Goal: Task Accomplishment & Management: Manage account settings

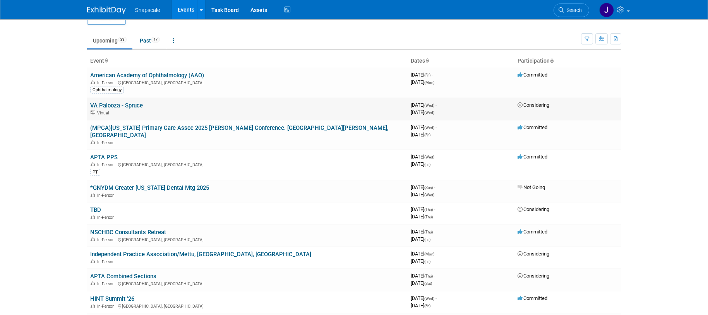
scroll to position [19, 0]
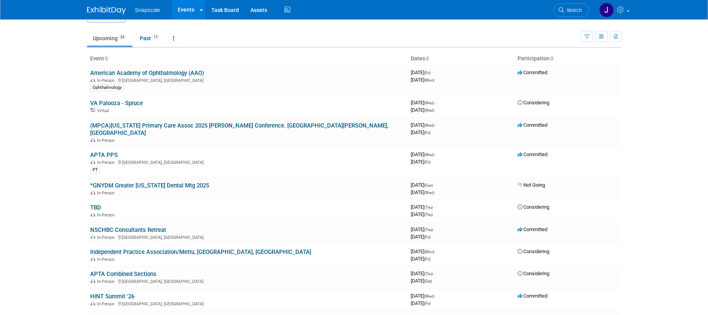
click at [109, 152] on link "APTA PPS" at bounding box center [103, 155] width 27 height 7
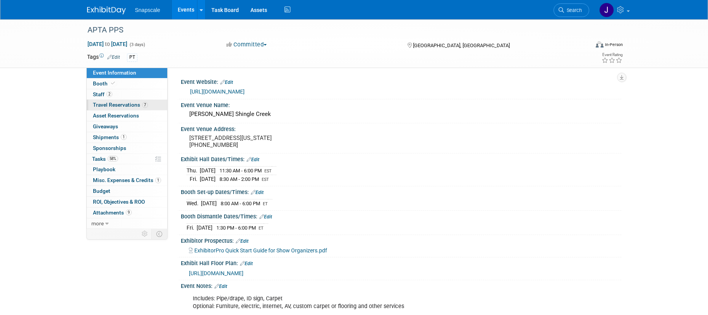
click at [116, 105] on span "Travel Reservations 7" at bounding box center [120, 105] width 55 height 6
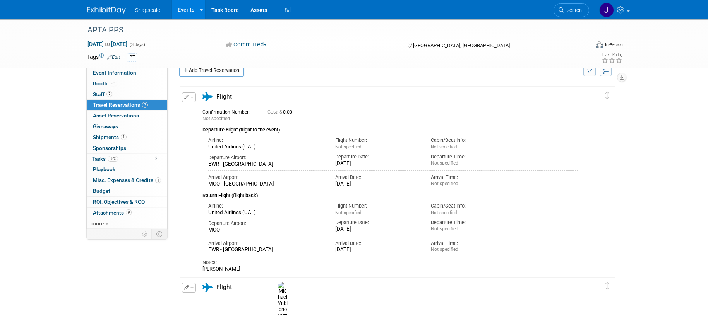
scroll to position [17, 0]
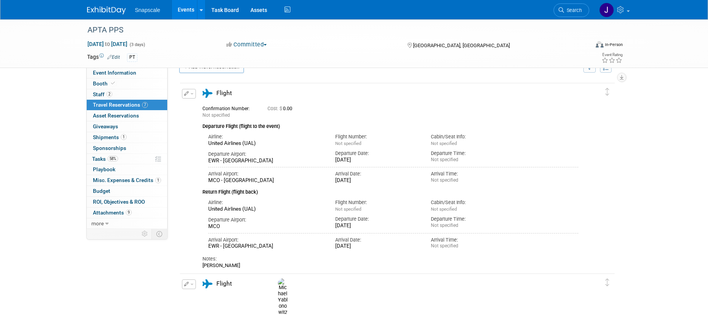
click at [290, 106] on span "Cost: $ 0.00" at bounding box center [281, 108] width 28 height 5
click at [185, 94] on icon "button" at bounding box center [186, 93] width 5 height 5
click at [199, 103] on button "Edit Reservation" at bounding box center [214, 107] width 65 height 11
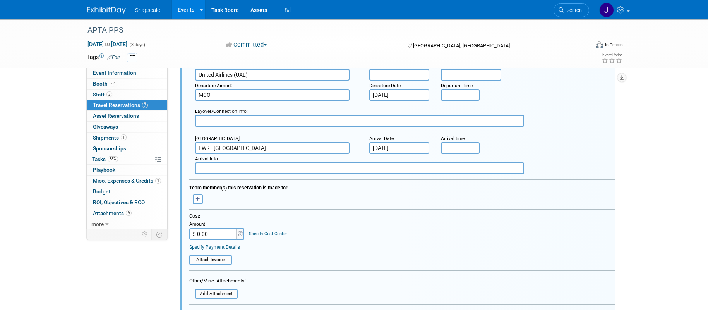
scroll to position [295, 0]
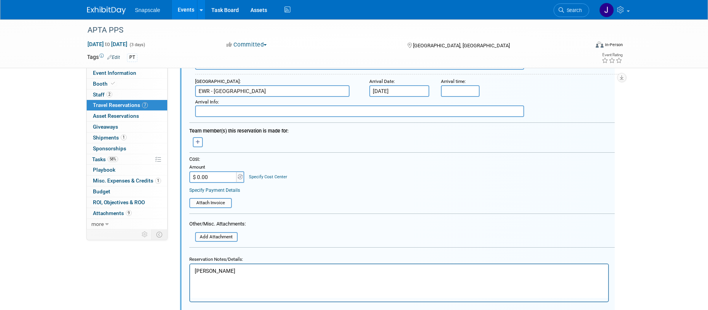
click at [212, 178] on input "$ 0.00" at bounding box center [213, 177] width 48 height 12
type input "$ 379.83"
click at [269, 194] on table "Attach Invoice" at bounding box center [401, 199] width 425 height 17
click at [215, 202] on input "file" at bounding box center [185, 203] width 92 height 9
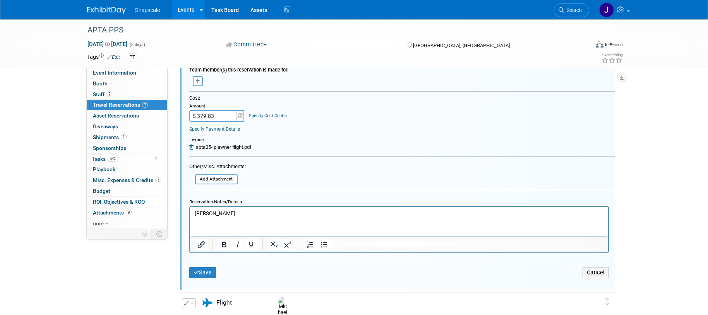
scroll to position [360, 0]
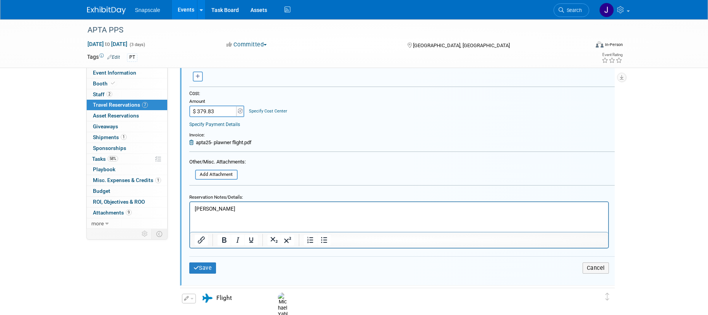
click at [253, 207] on p "[PERSON_NAME]" at bounding box center [398, 208] width 409 height 7
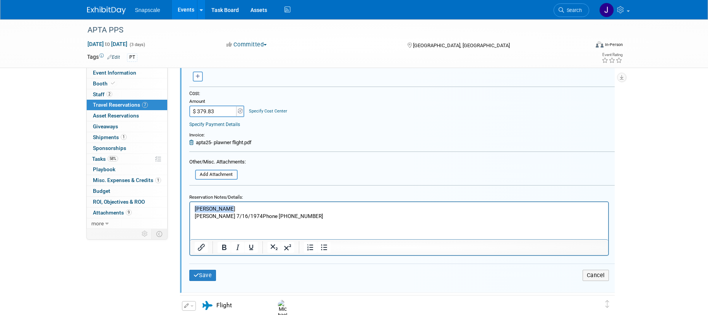
drag, startPoint x: 227, startPoint y: 207, endPoint x: 197, endPoint y: 204, distance: 29.6
click at [190, 205] on html "[PERSON_NAME] [PERSON_NAME] 7/16/1974Phone [PHONE_NUMBER]" at bounding box center [399, 211] width 418 height 18
click at [226, 216] on p "[PERSON_NAME] 7/16/1974Phone [PHONE_NUMBER]" at bounding box center [398, 215] width 409 height 7
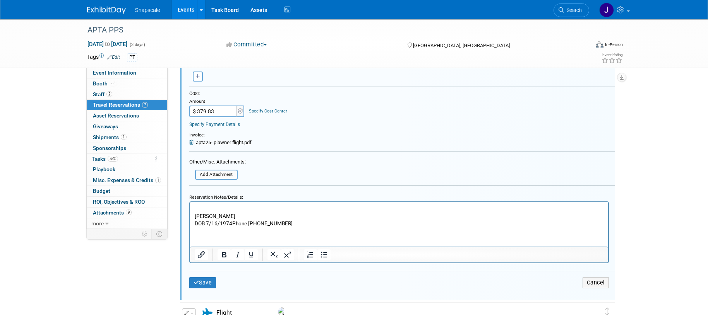
drag, startPoint x: 230, startPoint y: 225, endPoint x: 274, endPoint y: 223, distance: 43.4
click at [231, 225] on p "DOB 7/16/1974Phone [PHONE_NUMBER]" at bounding box center [398, 223] width 409 height 7
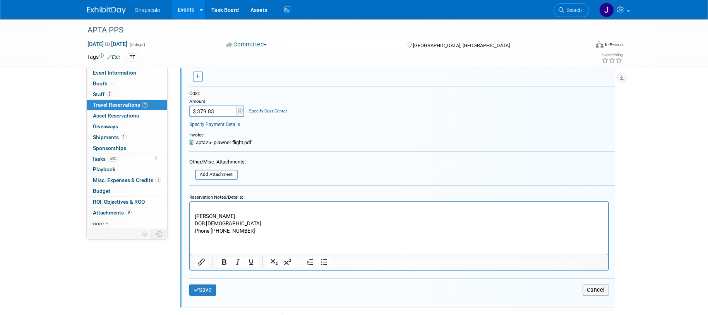
click at [262, 226] on p "DOB [DEMOGRAPHIC_DATA]" at bounding box center [398, 223] width 409 height 7
click at [247, 229] on p "Phone [PHONE_NUMBER]" at bounding box center [398, 230] width 409 height 7
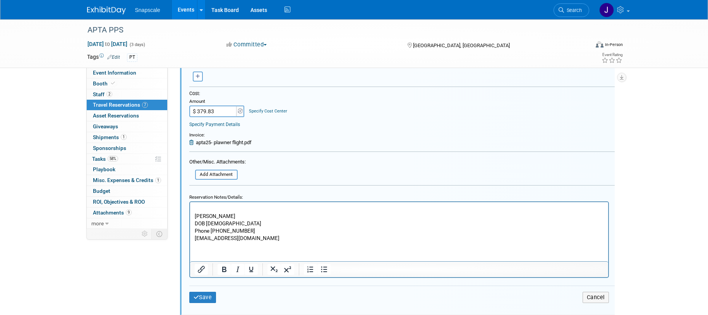
click at [289, 224] on p "DOB [DEMOGRAPHIC_DATA]" at bounding box center [398, 223] width 409 height 7
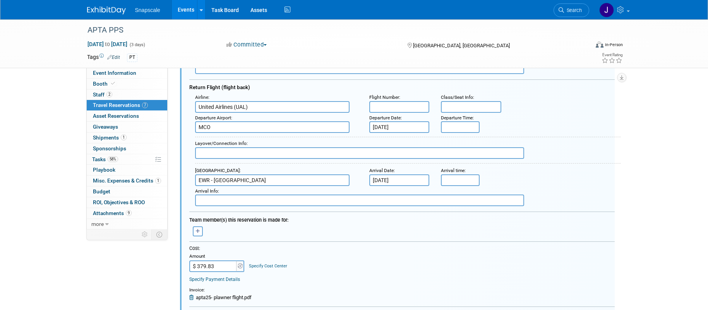
scroll to position [204, 0]
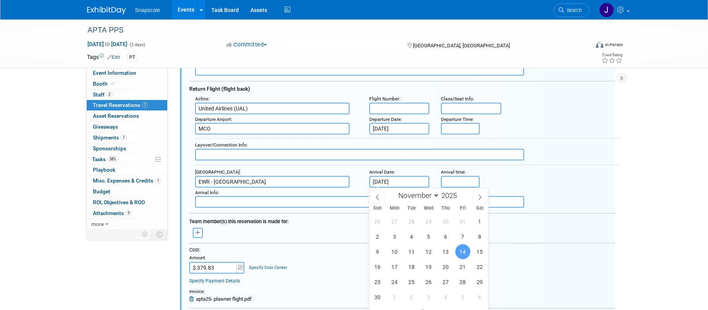
click at [413, 180] on input "[DATE]" at bounding box center [399, 182] width 60 height 12
click at [478, 248] on span "15" at bounding box center [479, 251] width 15 height 15
type input "[DATE]"
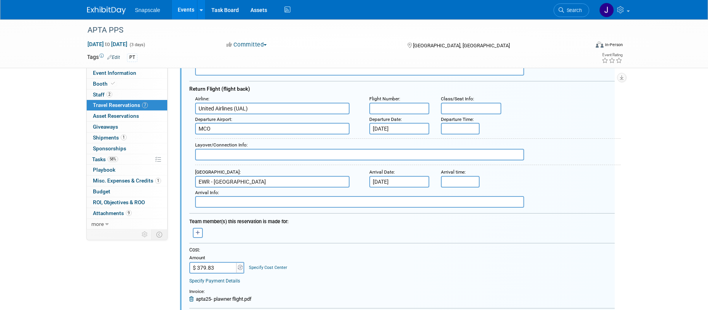
click at [412, 127] on input "[DATE]" at bounding box center [399, 129] width 60 height 12
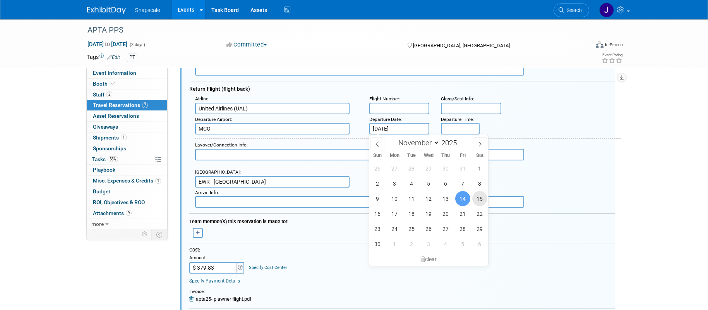
click at [477, 199] on span "15" at bounding box center [479, 198] width 15 height 15
type input "[DATE]"
click at [387, 108] on input "text" at bounding box center [399, 109] width 60 height 12
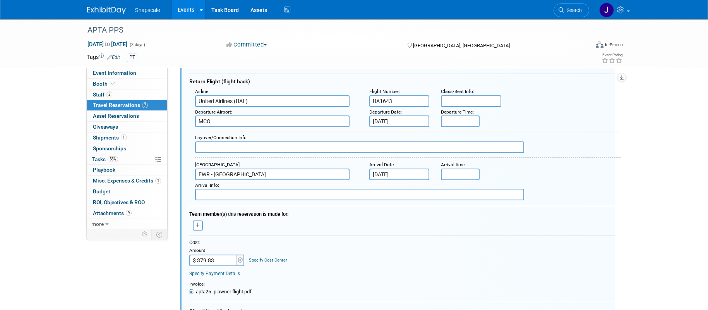
scroll to position [215, 0]
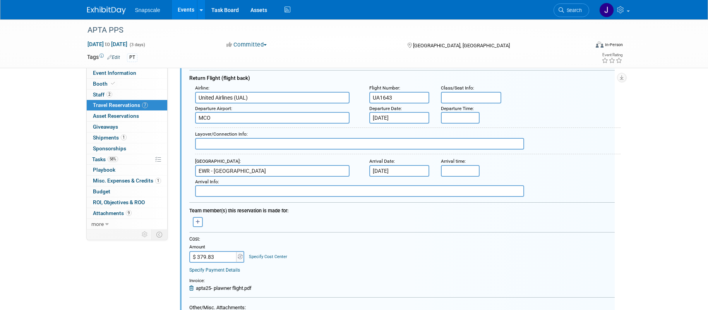
type input "UA1643"
click at [461, 99] on input "text" at bounding box center [471, 98] width 60 height 12
type input "15D"
click at [445, 114] on input "5:00 PM" at bounding box center [460, 118] width 39 height 12
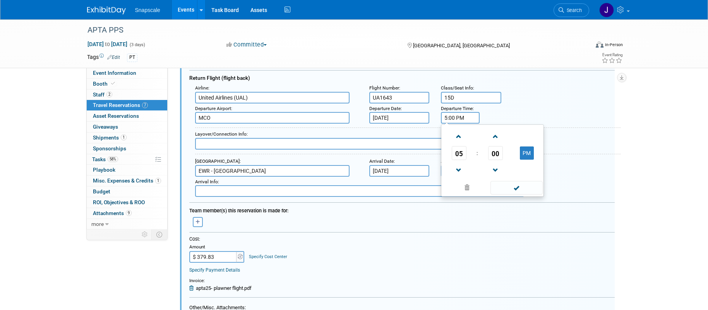
drag, startPoint x: 466, startPoint y: 118, endPoint x: 428, endPoint y: 120, distance: 38.4
click at [428, 120] on div "Departure Airport : MCO Departure Date : [DATE] Departure Time : 5:00 PM 05 : 0…" at bounding box center [404, 113] width 431 height 21
type input "2:28 PM"
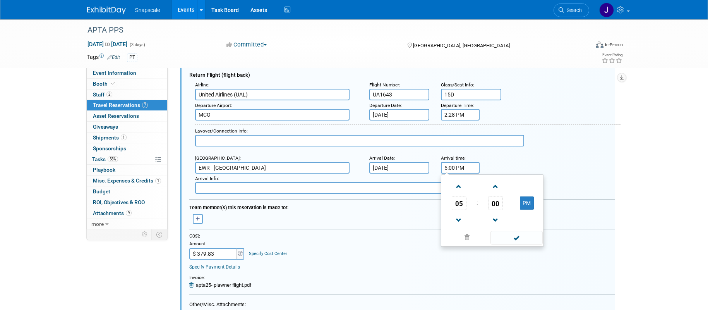
scroll to position [220, 0]
click at [460, 167] on input "5:00 PM" at bounding box center [460, 166] width 39 height 12
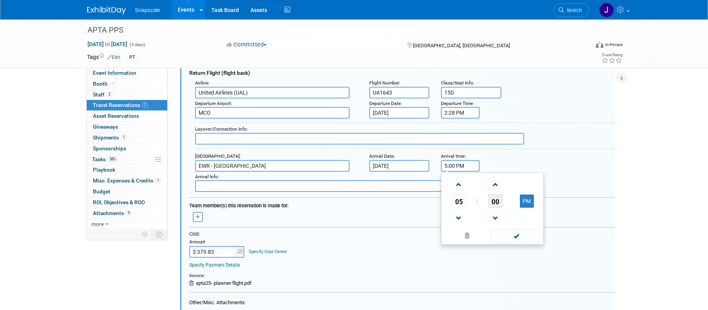
click at [497, 198] on span "00" at bounding box center [495, 201] width 15 height 14
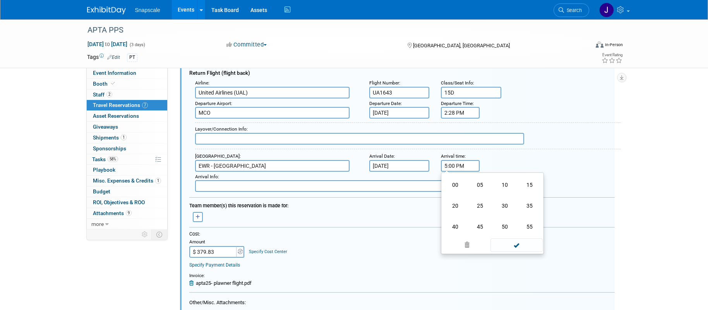
click at [532, 188] on td "15" at bounding box center [529, 184] width 25 height 21
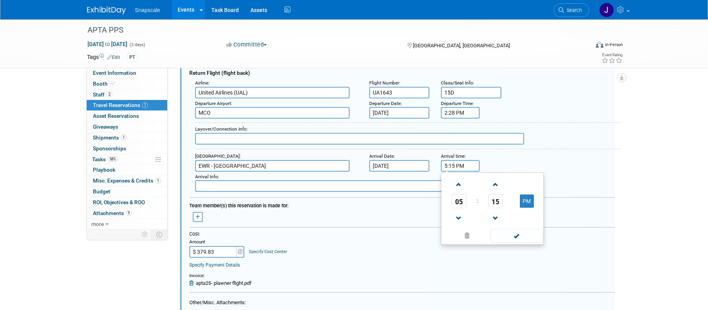
click at [455, 168] on input "5:15 PM" at bounding box center [460, 166] width 39 height 12
click at [516, 236] on span at bounding box center [516, 236] width 52 height 14
type input "5:18 PM"
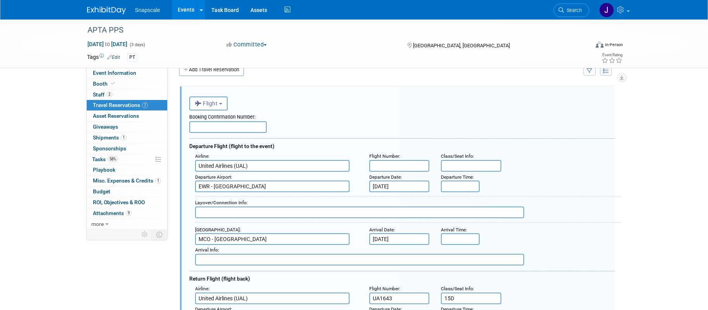
scroll to position [0, 0]
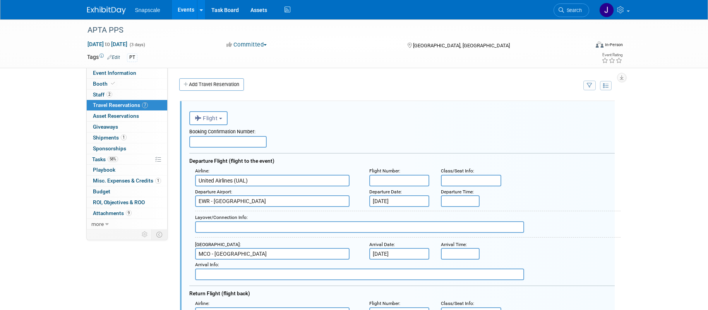
click at [224, 140] on input "text" at bounding box center [227, 142] width 77 height 12
paste input "G6TZ4H"
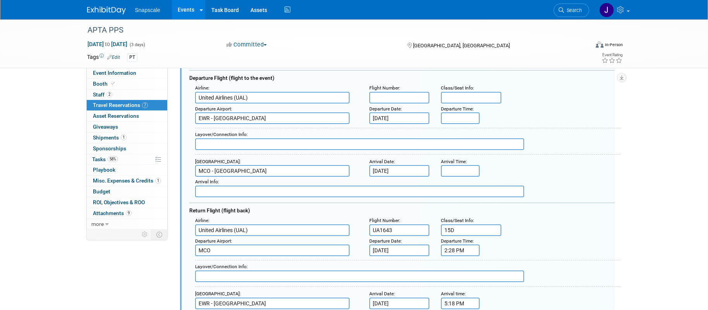
scroll to position [88, 0]
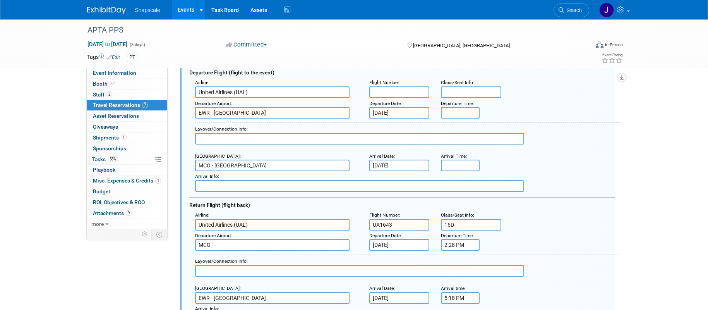
type input "G6TZ4H"
drag, startPoint x: 383, startPoint y: 92, endPoint x: 367, endPoint y: 86, distance: 17.5
click at [383, 92] on input "text" at bounding box center [399, 92] width 60 height 12
type input "UA1493"
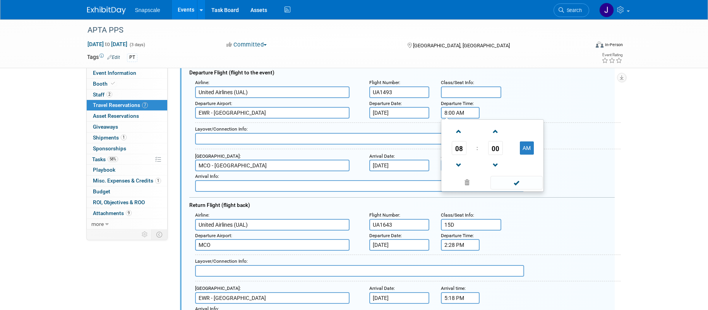
click at [459, 113] on input "8:00 AM" at bounding box center [460, 113] width 39 height 12
click at [493, 144] on span "00" at bounding box center [495, 148] width 15 height 14
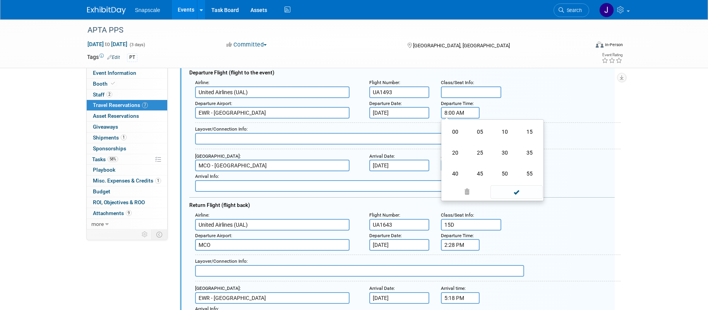
drag, startPoint x: 459, startPoint y: 157, endPoint x: 464, endPoint y: 156, distance: 5.1
click at [459, 157] on td "20" at bounding box center [455, 152] width 25 height 21
type input "8:20 AM"
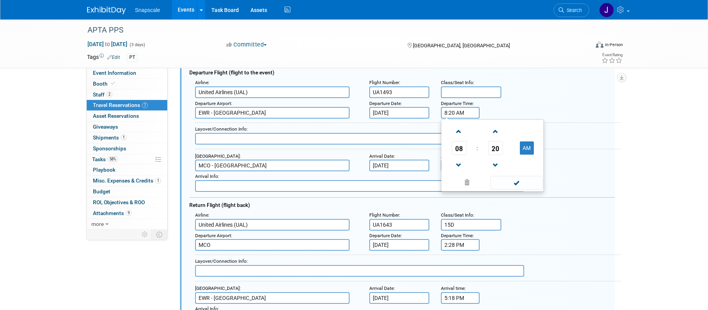
click at [522, 180] on span at bounding box center [516, 183] width 52 height 14
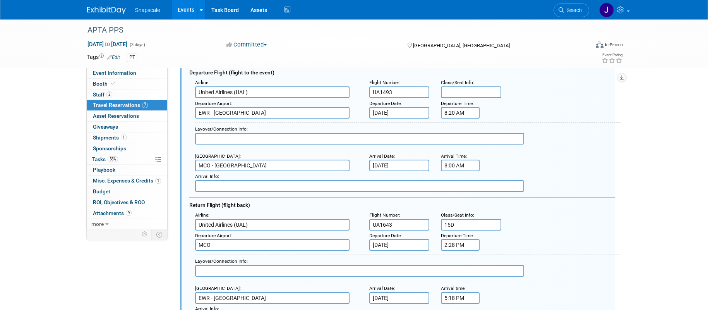
click at [461, 169] on input "8:00 AM" at bounding box center [460, 165] width 39 height 12
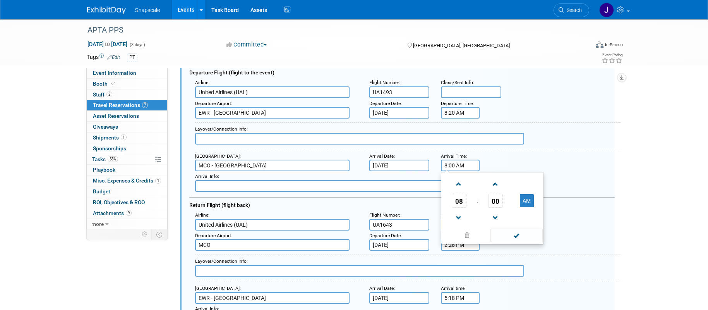
click at [464, 200] on span "08" at bounding box center [459, 200] width 15 height 14
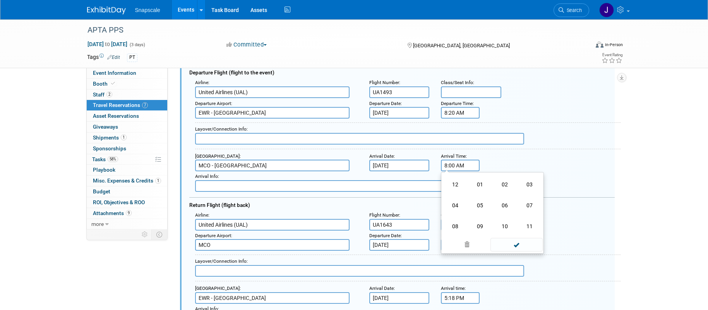
drag, startPoint x: 529, startPoint y: 222, endPoint x: 522, endPoint y: 209, distance: 15.3
click at [529, 222] on td "11" at bounding box center [529, 226] width 25 height 21
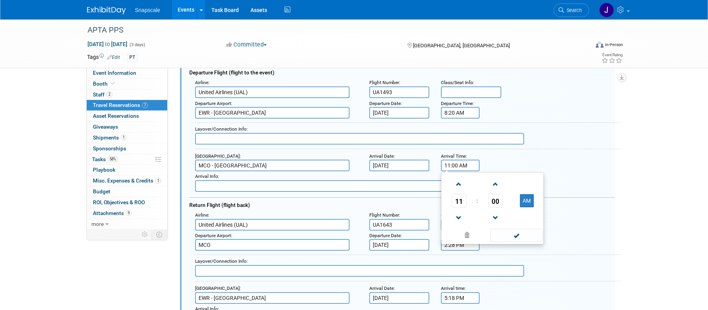
click at [496, 199] on span "00" at bounding box center [495, 200] width 15 height 14
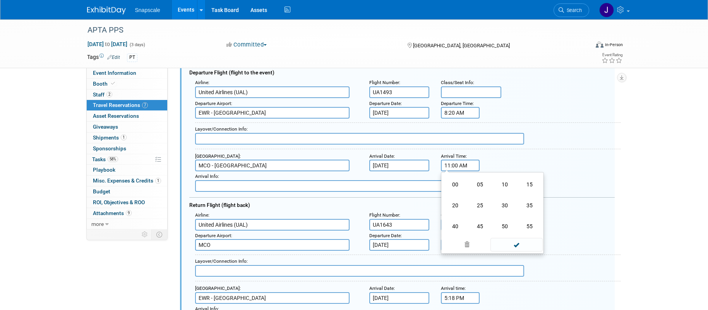
drag, startPoint x: 525, startPoint y: 183, endPoint x: 509, endPoint y: 178, distance: 16.6
click at [522, 182] on td "15" at bounding box center [529, 184] width 25 height 21
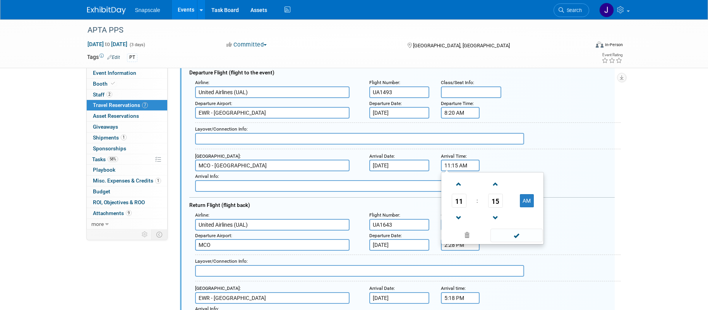
click at [458, 165] on input "11:15 AM" at bounding box center [460, 165] width 39 height 12
click at [514, 234] on span at bounding box center [516, 235] width 52 height 14
type input "11:16 AM"
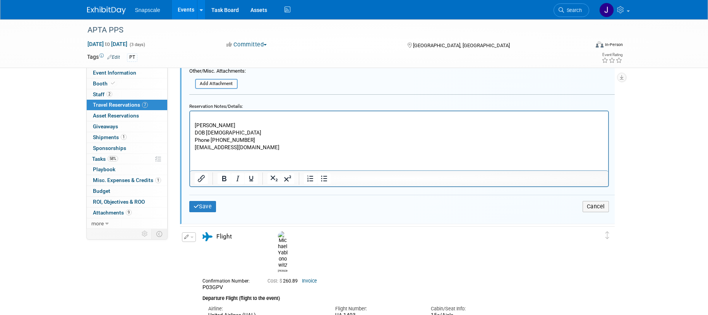
scroll to position [454, 0]
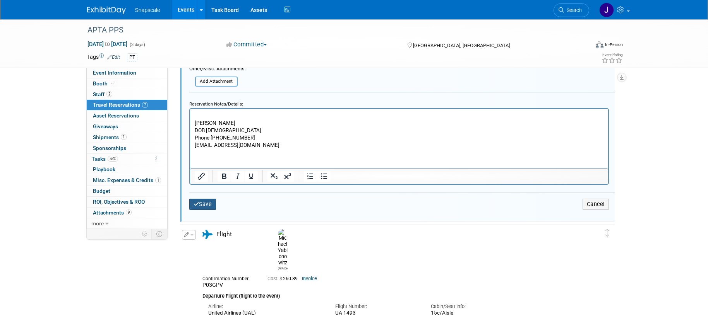
click at [200, 208] on button "Save" at bounding box center [202, 204] width 27 height 11
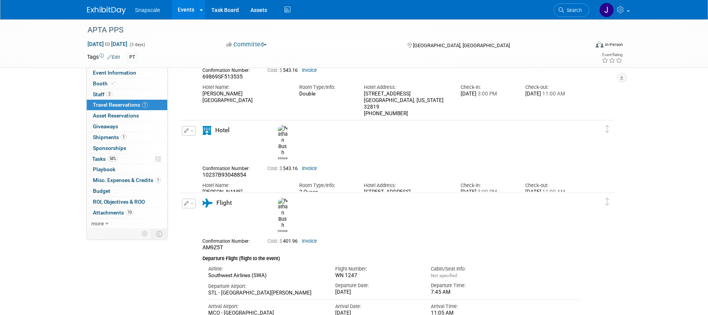
scroll to position [475, 0]
click at [309, 166] on link "Invoice" at bounding box center [309, 168] width 15 height 5
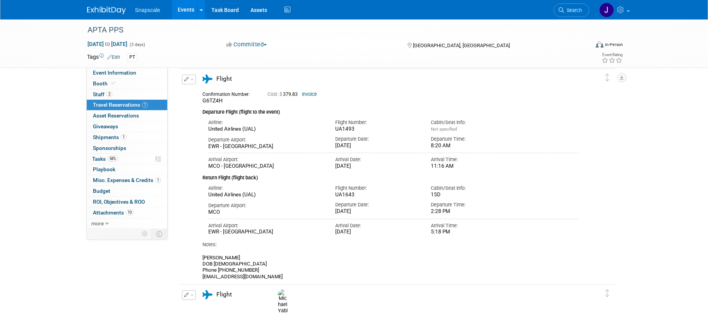
scroll to position [0, 0]
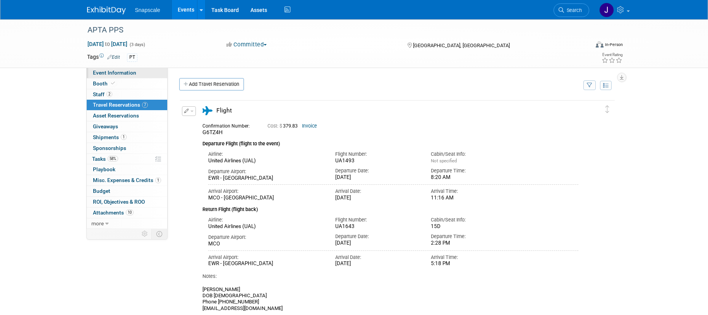
click at [117, 73] on span "Event Information" at bounding box center [114, 73] width 43 height 6
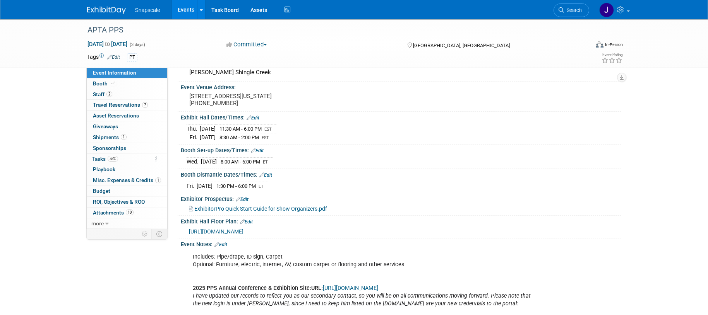
scroll to position [148, 0]
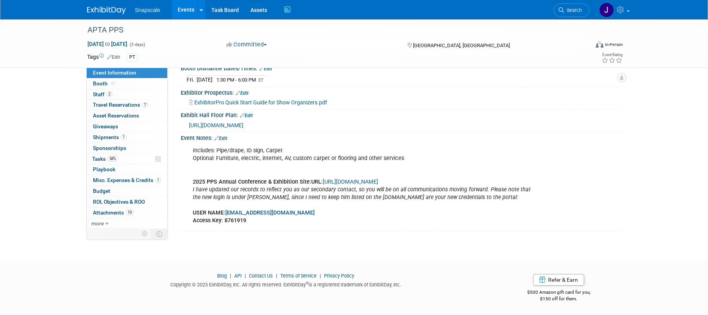
click at [353, 181] on link "[URL][DOMAIN_NAME]" at bounding box center [350, 182] width 55 height 7
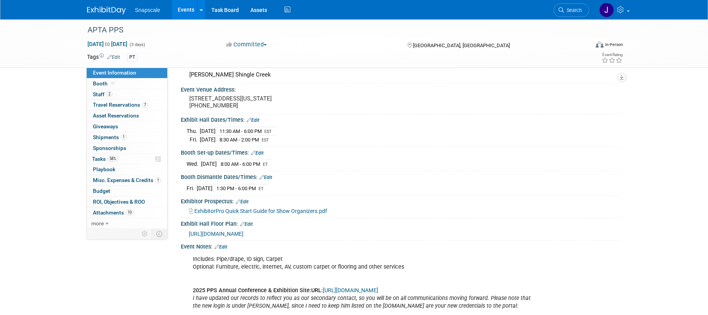
scroll to position [0, 0]
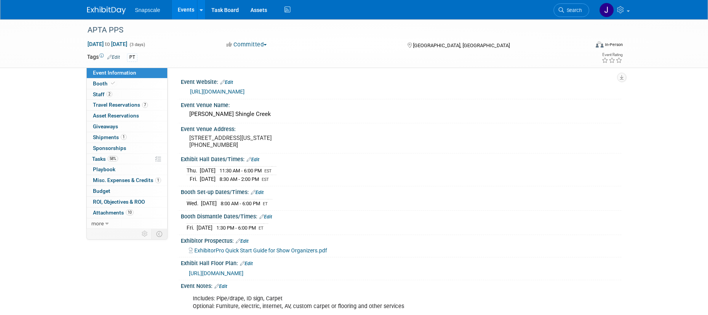
click at [213, 94] on link "[URL][DOMAIN_NAME]" at bounding box center [217, 92] width 55 height 6
click at [110, 211] on span "Attachments 10" at bounding box center [113, 213] width 41 height 6
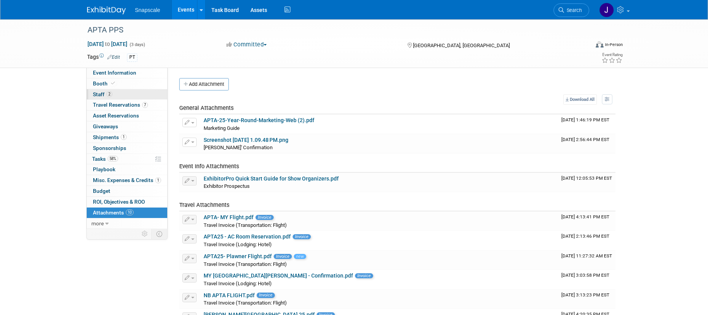
click at [97, 94] on span "Staff 2" at bounding box center [102, 94] width 19 height 6
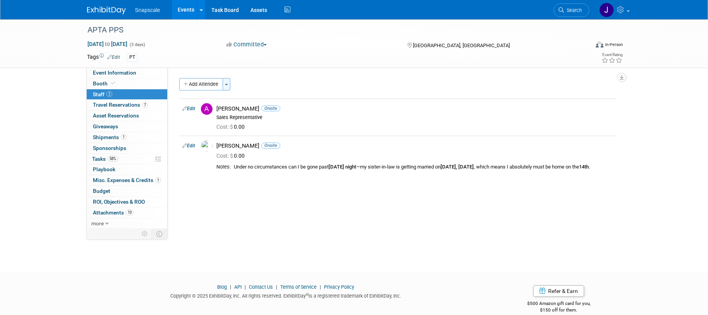
click at [228, 85] on span "button" at bounding box center [226, 85] width 3 height 2
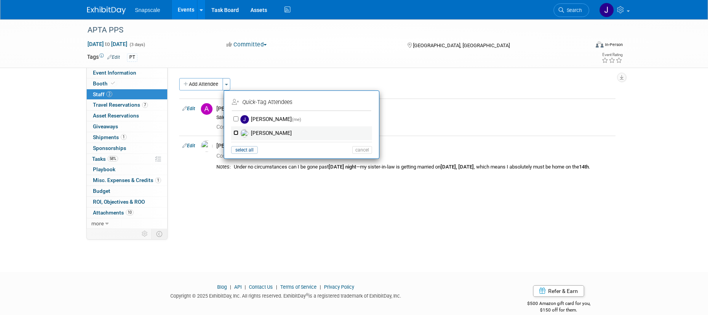
click at [236, 133] on input "[PERSON_NAME]" at bounding box center [235, 132] width 5 height 5
checkbox input "true"
click at [363, 104] on button "Apply" at bounding box center [359, 102] width 24 height 11
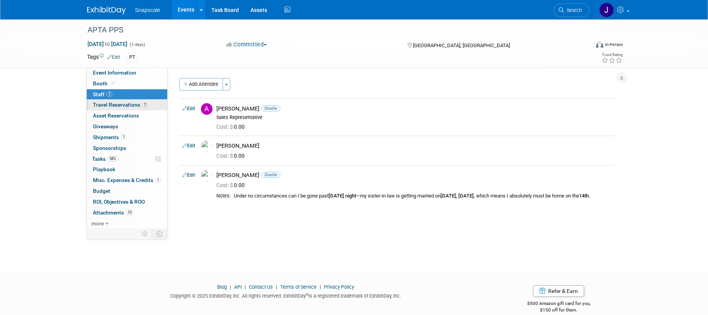
click at [102, 107] on span "Travel Reservations 7" at bounding box center [120, 105] width 55 height 6
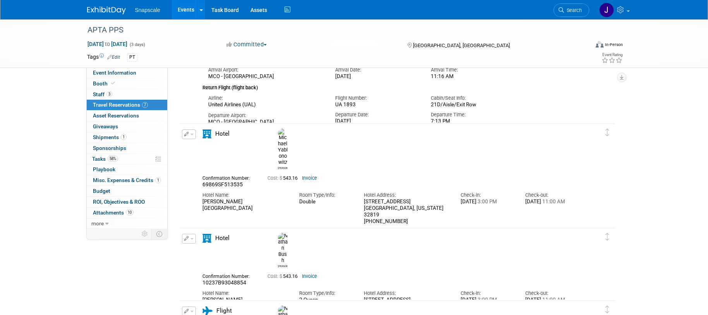
scroll to position [368, 0]
click at [311, 175] on link "Invoice" at bounding box center [309, 177] width 15 height 5
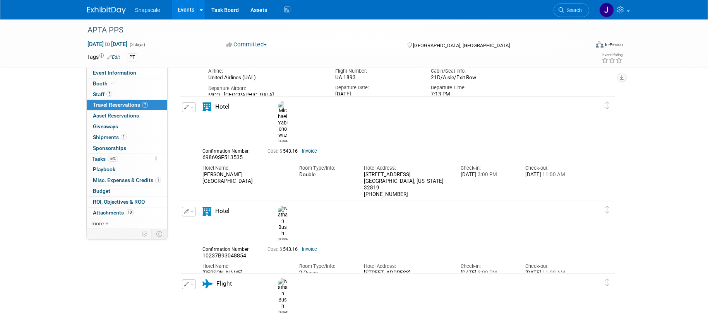
scroll to position [398, 0]
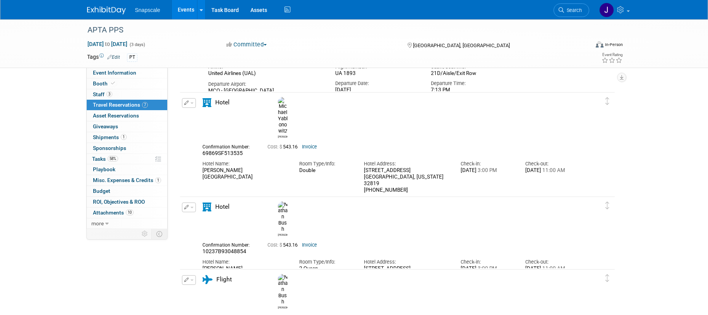
click at [185, 103] on icon "button" at bounding box center [186, 103] width 5 height 5
click at [201, 115] on button "Edit Reservation" at bounding box center [214, 116] width 65 height 11
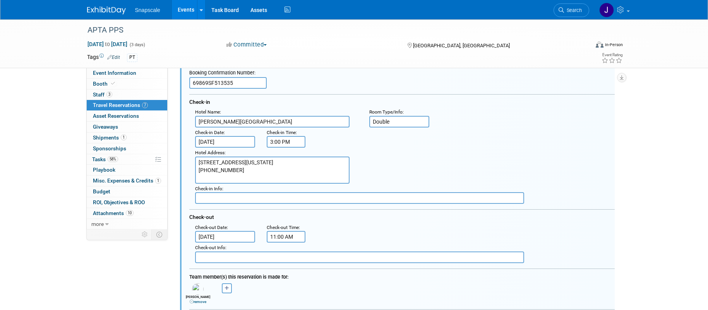
scroll to position [458, 0]
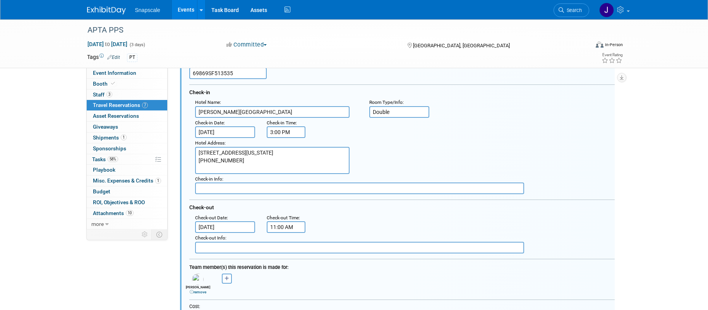
click at [243, 224] on input "[DATE]" at bounding box center [225, 227] width 60 height 12
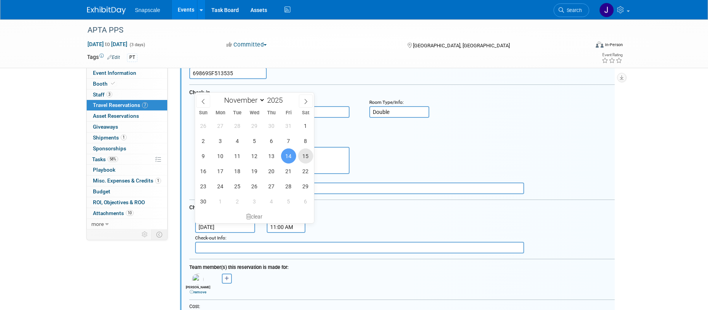
click at [305, 158] on span "15" at bounding box center [305, 155] width 15 height 15
type input "[DATE]"
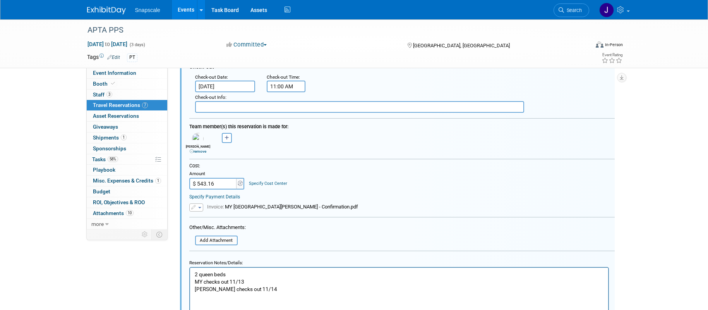
scroll to position [605, 0]
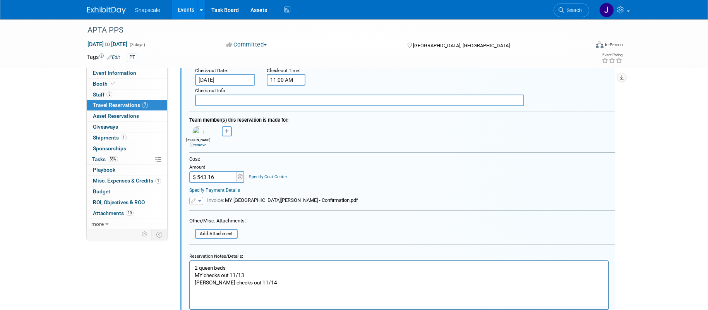
click at [218, 175] on input "$ 543.16" at bounding box center [213, 177] width 48 height 12
type input "$"
type input "$ 814.74"
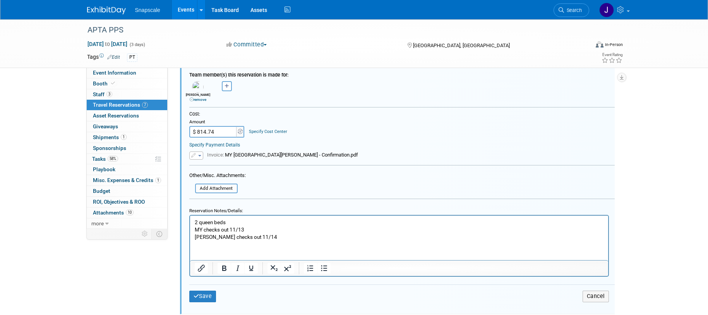
scroll to position [650, 0]
click at [193, 156] on icon "button" at bounding box center [194, 155] width 6 height 5
click at [224, 167] on link "Replace with a new file" at bounding box center [228, 166] width 77 height 11
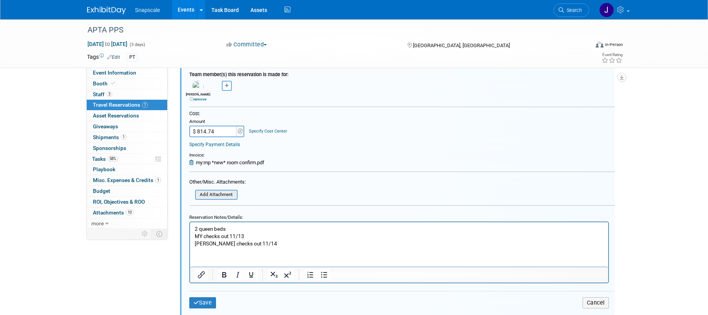
click at [218, 195] on input "file" at bounding box center [191, 195] width 92 height 9
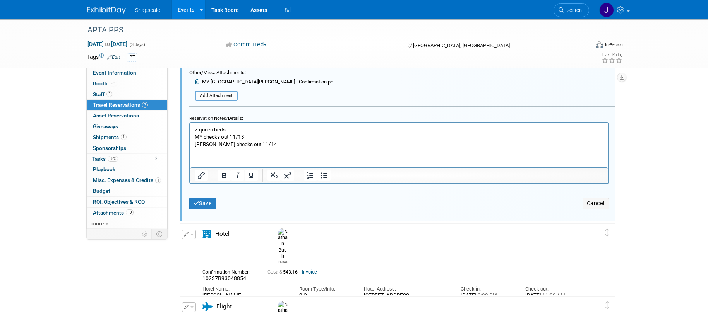
scroll to position [762, 0]
click at [200, 203] on button "Save" at bounding box center [202, 202] width 27 height 11
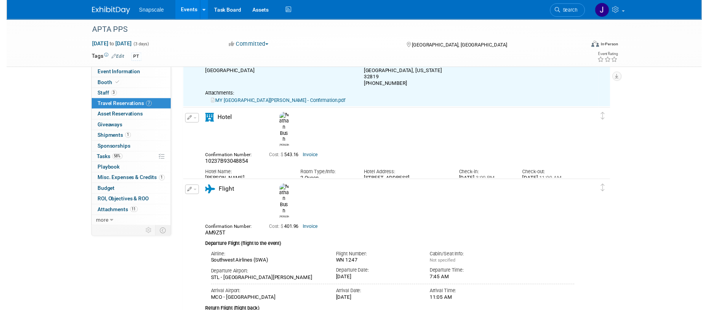
scroll to position [402, 0]
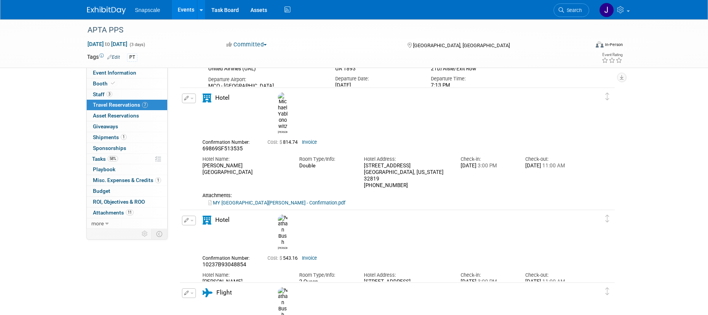
click at [185, 99] on icon "button" at bounding box center [186, 98] width 5 height 5
click at [202, 116] on button "Edit Reservation" at bounding box center [214, 111] width 65 height 11
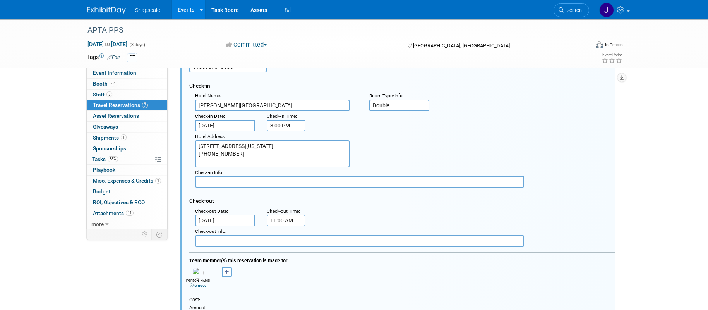
scroll to position [468, 0]
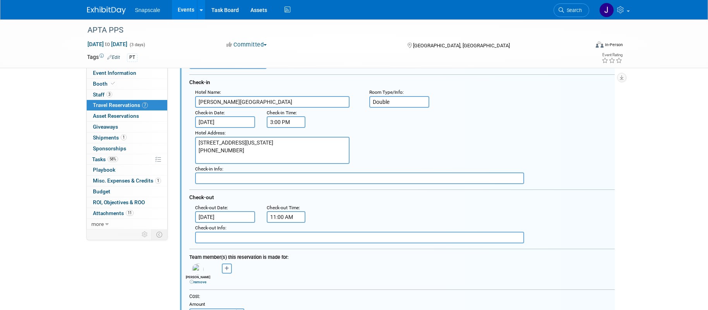
click at [214, 177] on input "text" at bounding box center [359, 178] width 329 height 12
click at [217, 239] on input "text" at bounding box center [359, 237] width 329 height 12
click at [249, 238] on input "MY leaves [DATE], MP [DATE]" at bounding box center [359, 237] width 329 height 12
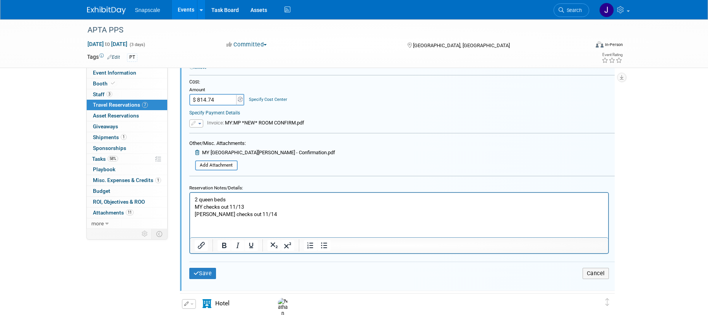
scroll to position [681, 0]
type input "MY leaves [DATE], MP [DATE]"
click at [207, 272] on button "Save" at bounding box center [202, 274] width 27 height 11
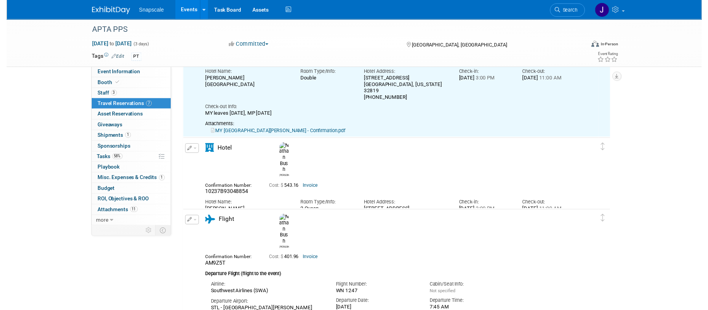
scroll to position [402, 0]
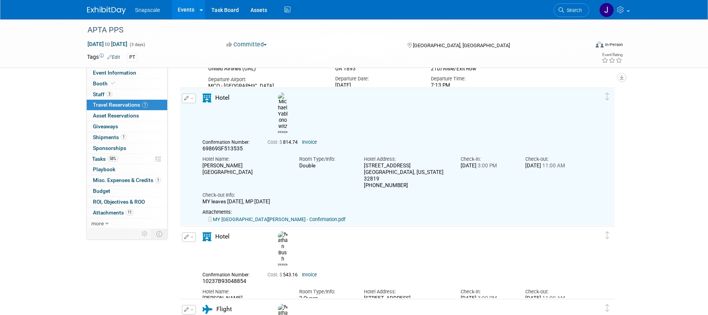
click at [185, 99] on icon "button" at bounding box center [186, 98] width 5 height 5
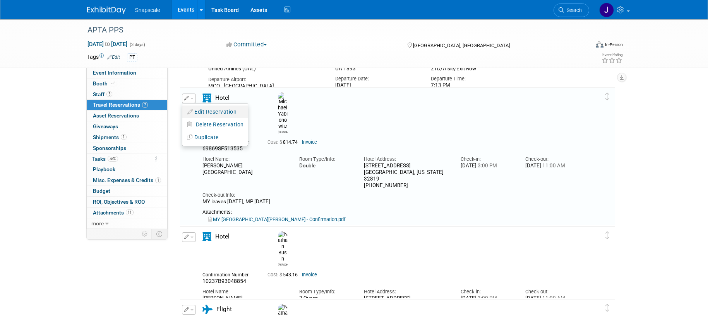
click at [213, 115] on button "Edit Reservation" at bounding box center [214, 111] width 65 height 11
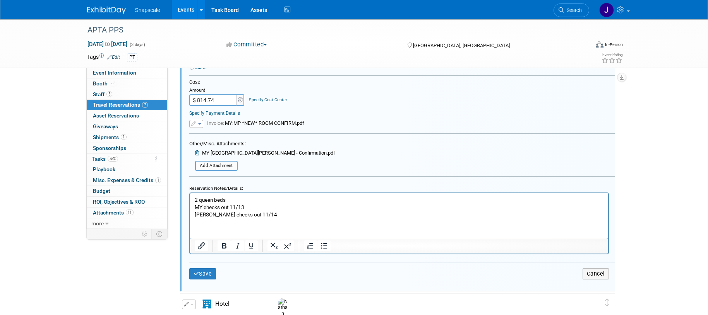
scroll to position [684, 0]
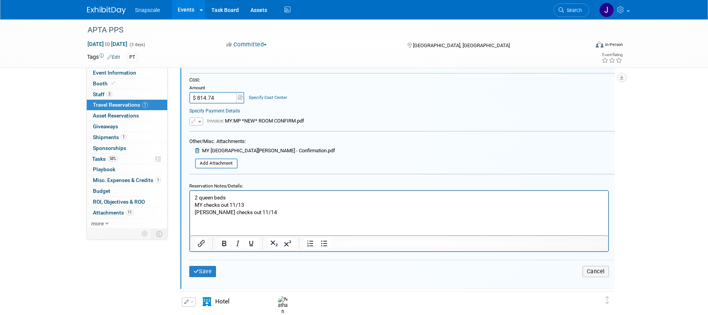
click at [269, 212] on p "2 queen beds MY checks out 11/13 [PERSON_NAME] checks out 11/14" at bounding box center [398, 205] width 409 height 22
click at [206, 270] on button "Save" at bounding box center [202, 271] width 27 height 11
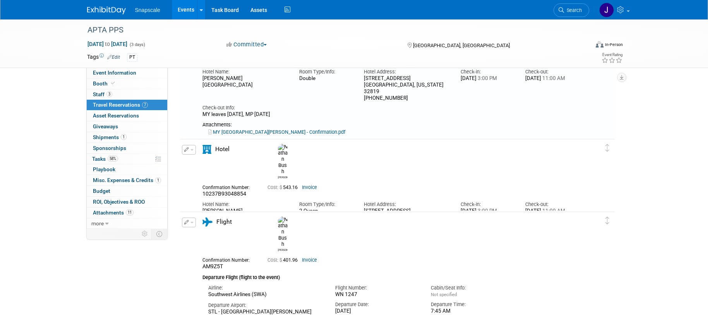
scroll to position [402, 0]
